Goal: Task Accomplishment & Management: Complete application form

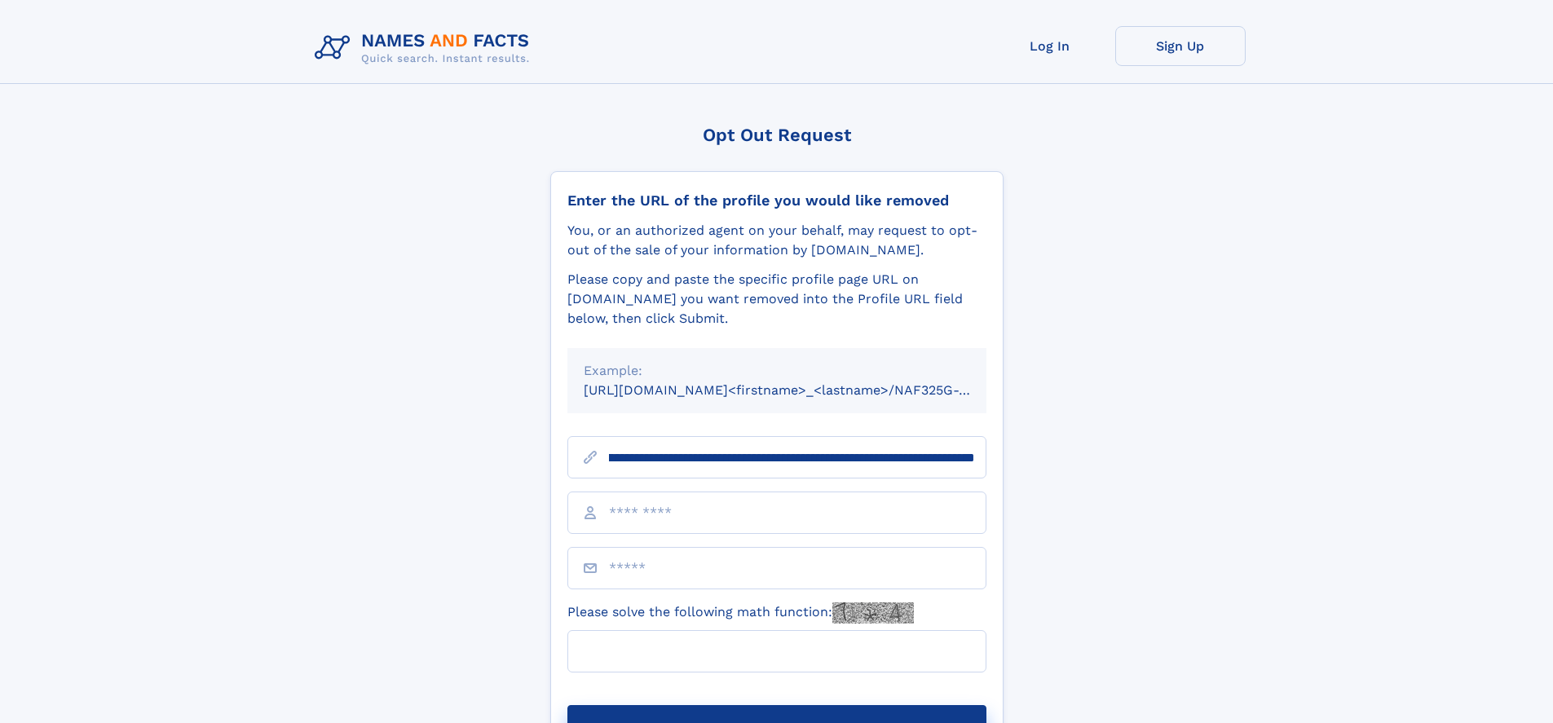
scroll to position [0, 178]
type input "**********"
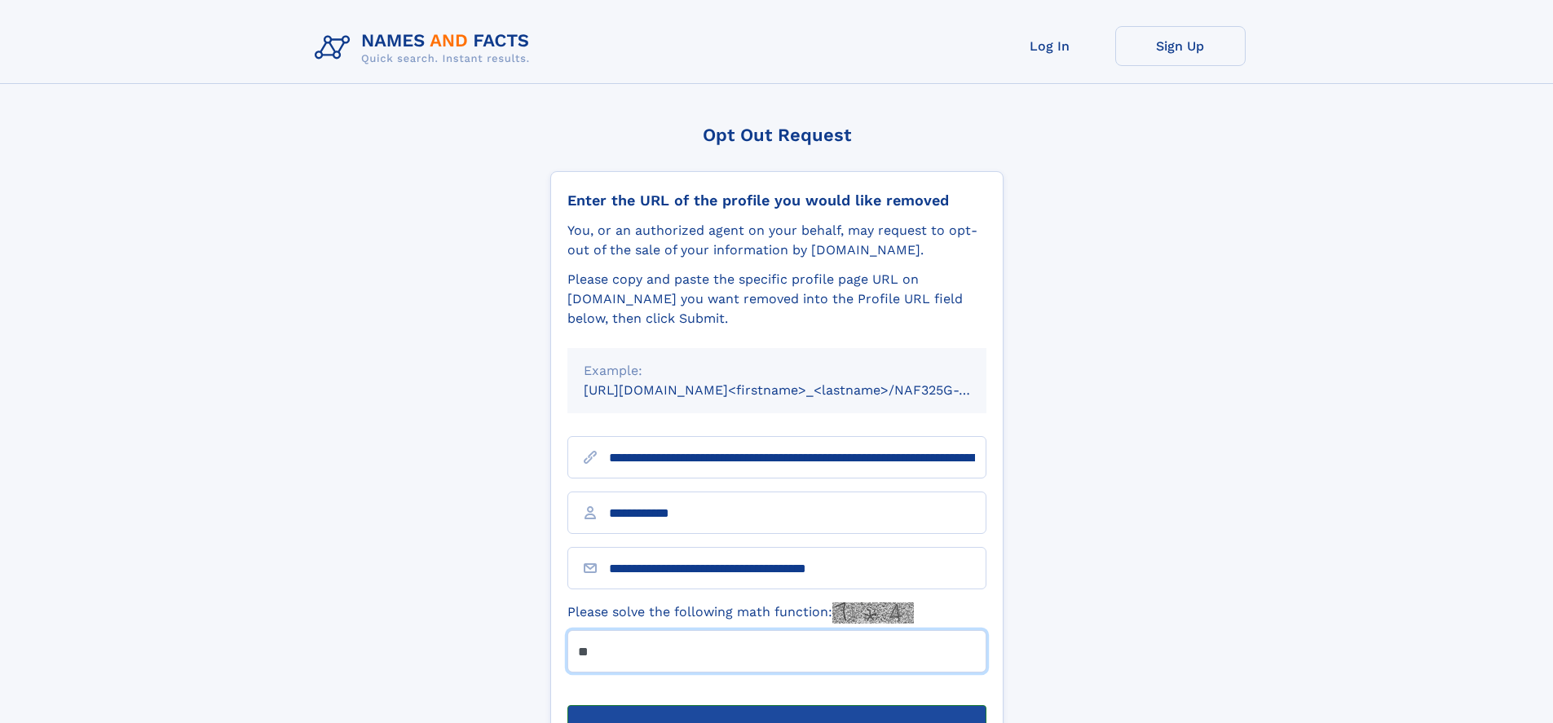
type input "**"
click at [776, 705] on button "Submit Opt Out Request" at bounding box center [776, 731] width 419 height 52
